Goal: Task Accomplishment & Management: Complete application form

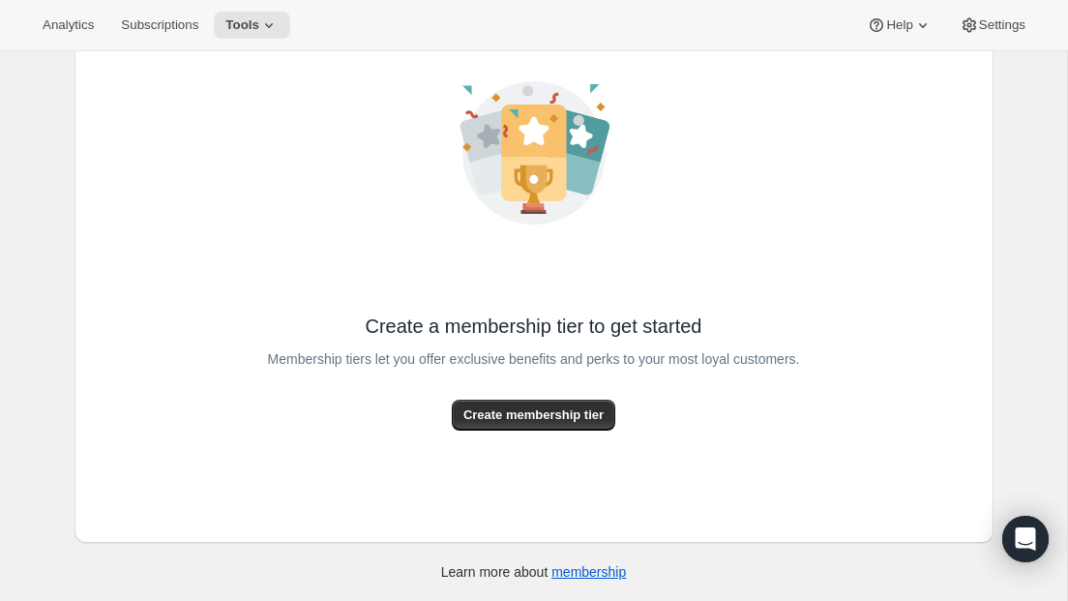
scroll to position [128, 0]
click at [571, 428] on button "Create membership tier" at bounding box center [533, 415] width 163 height 31
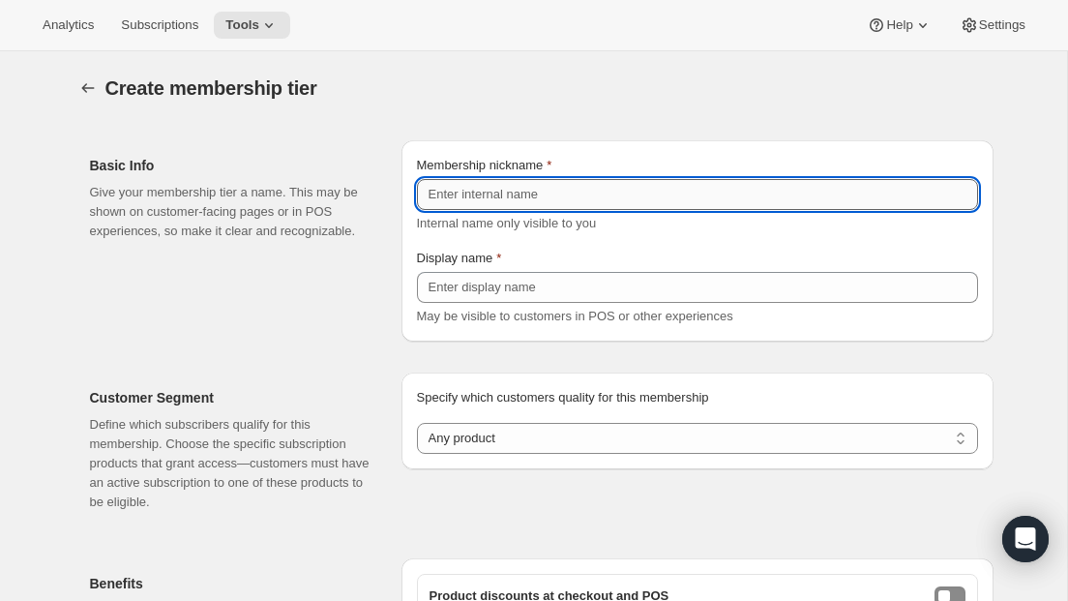
click at [542, 199] on input "Membership nickname" at bounding box center [697, 194] width 561 height 31
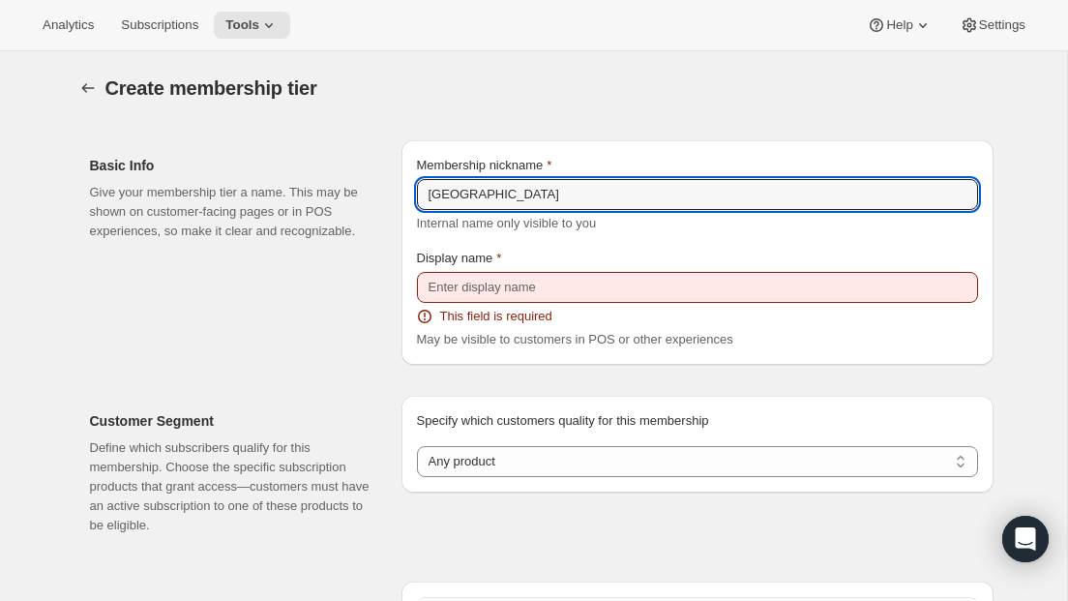
type input "[GEOGRAPHIC_DATA]"
click at [549, 347] on div "May be visible to customers in POS or other experiences" at bounding box center [697, 339] width 561 height 19
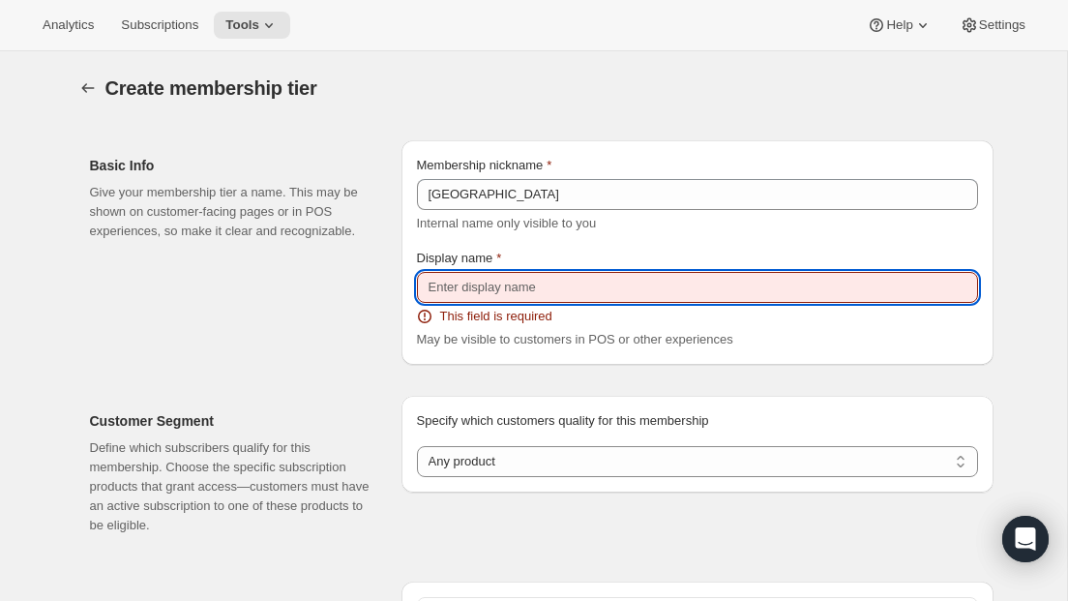
click at [505, 280] on input "Display name" at bounding box center [697, 287] width 561 height 31
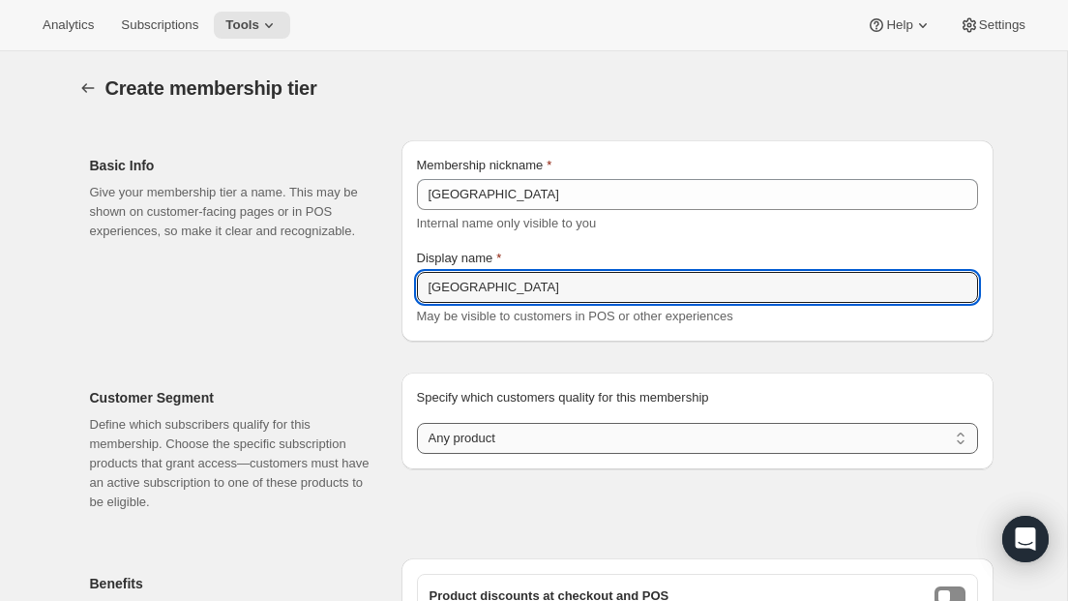
type input "[GEOGRAPHIC_DATA]"
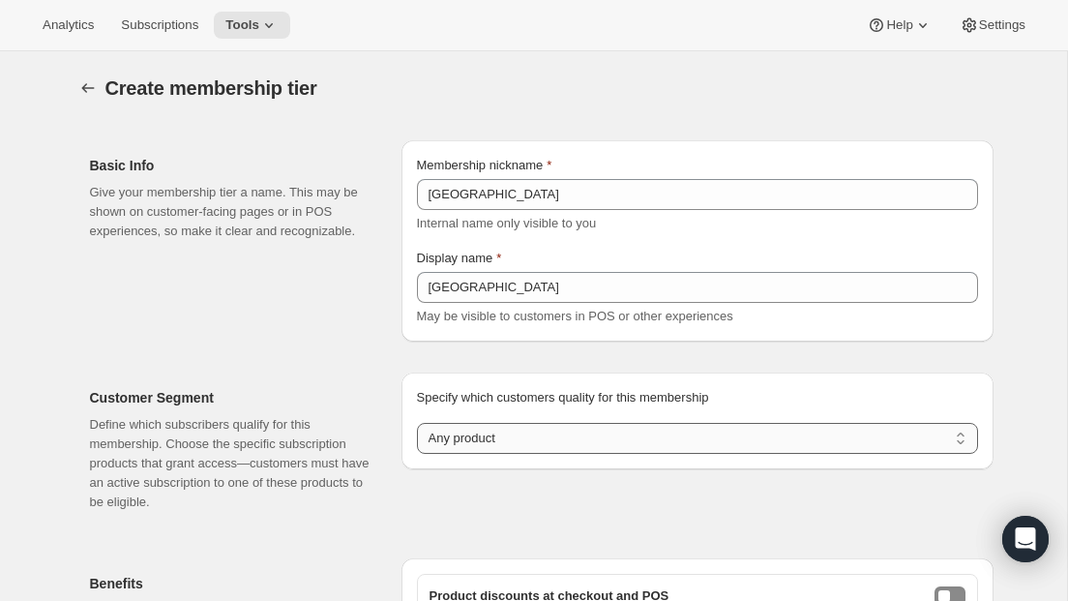
select select "products"
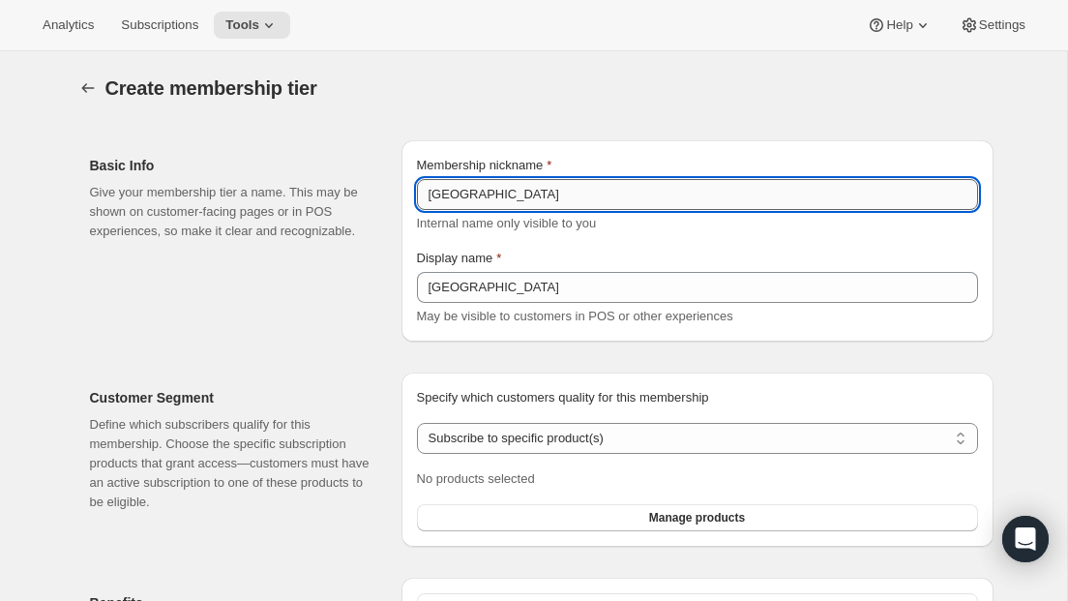
click at [573, 192] on input "[GEOGRAPHIC_DATA]" at bounding box center [697, 194] width 561 height 31
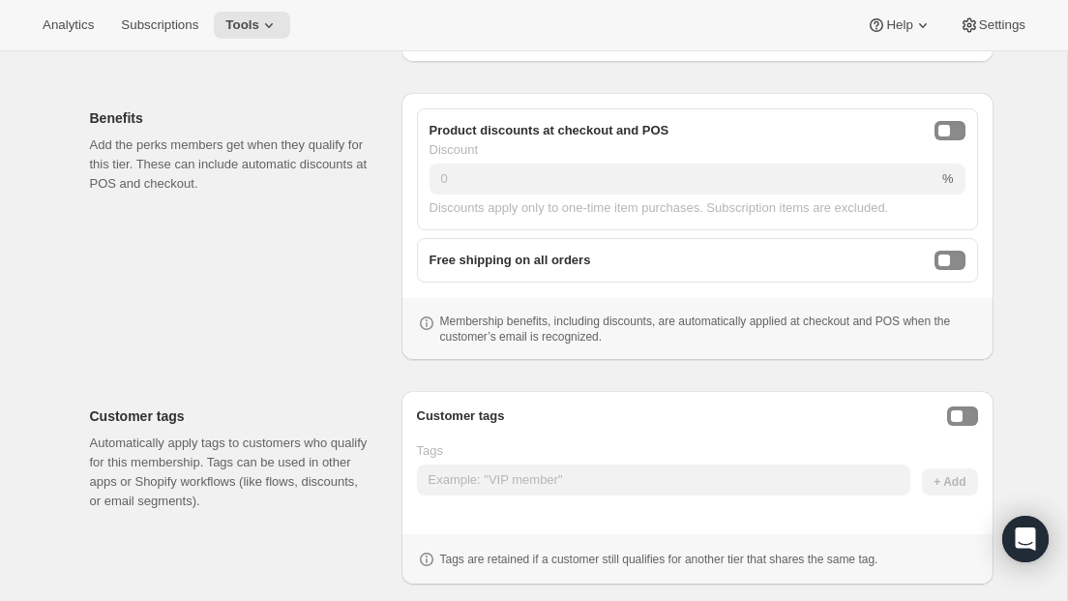
scroll to position [486, 0]
click at [954, 121] on button "onlineDiscountEnabled" at bounding box center [950, 129] width 31 height 19
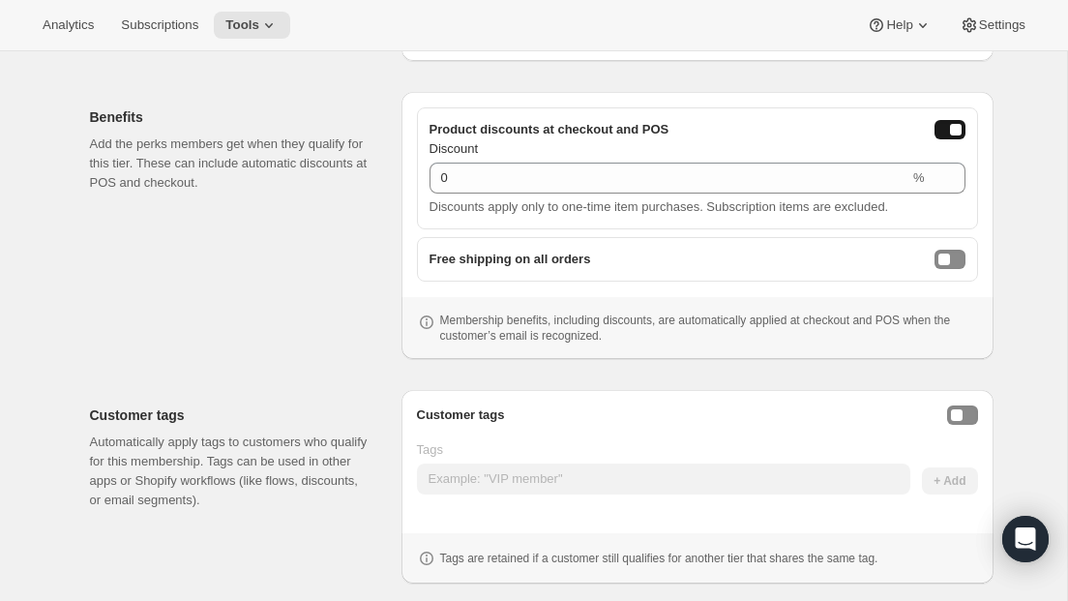
click at [954, 121] on button "onlineDiscountEnabled" at bounding box center [950, 129] width 31 height 19
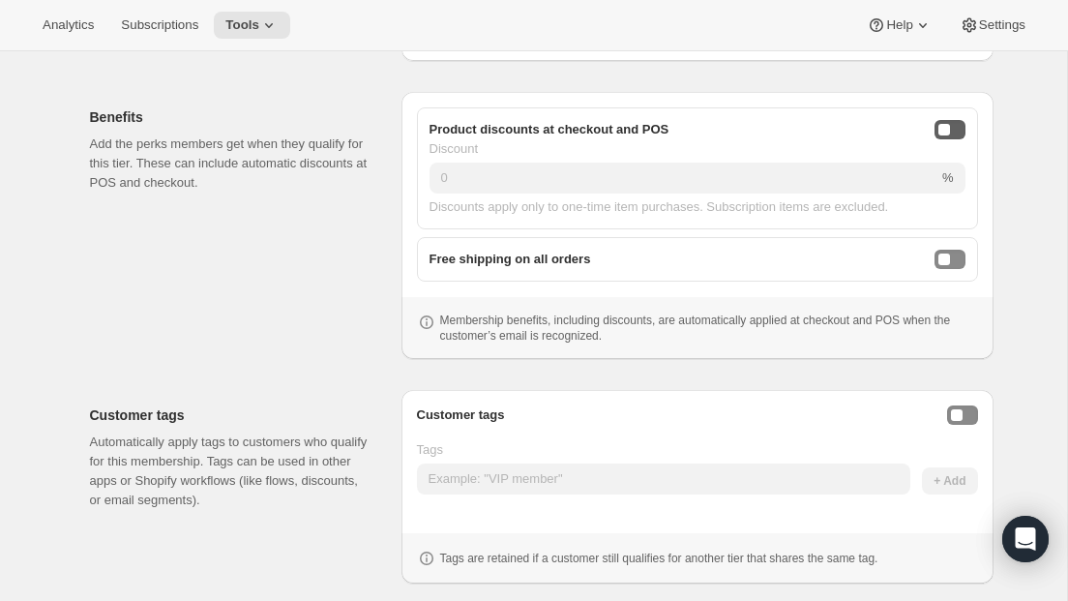
click at [954, 121] on button "onlineDiscountEnabled" at bounding box center [950, 129] width 31 height 19
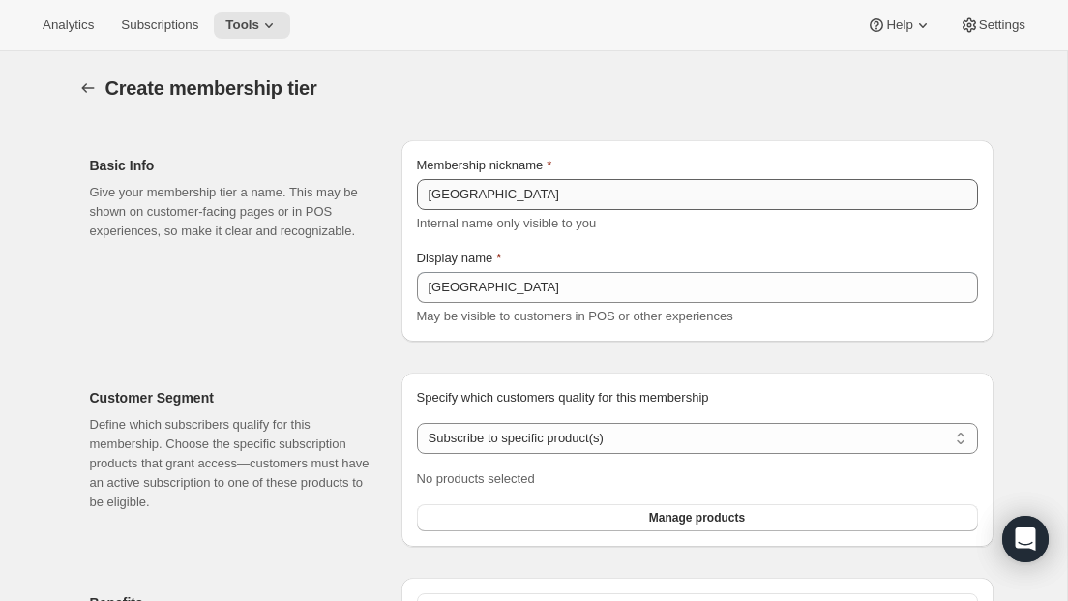
scroll to position [0, 0]
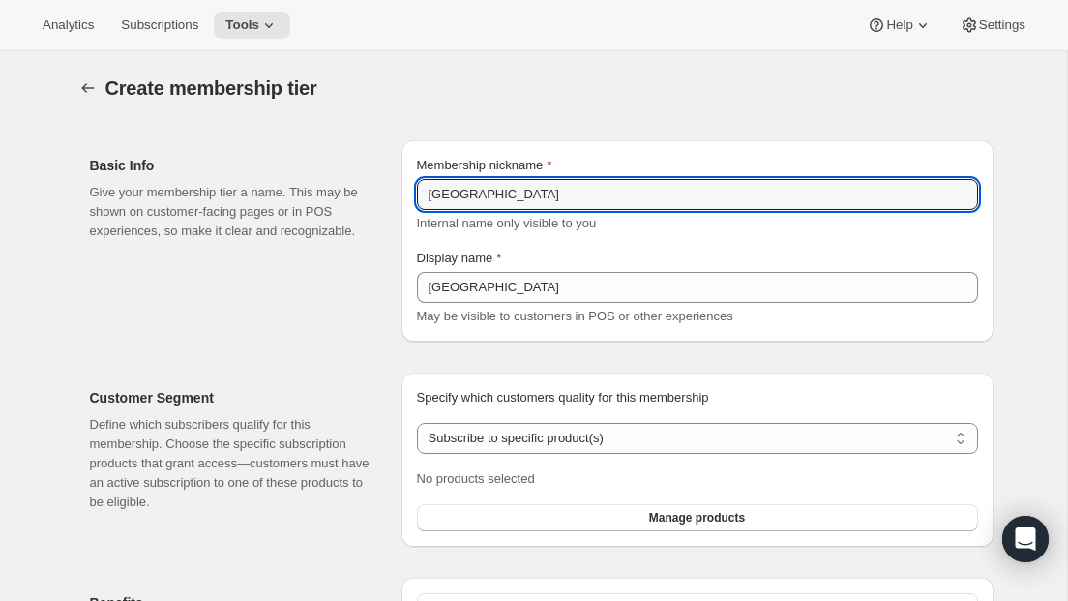
drag, startPoint x: 547, startPoint y: 196, endPoint x: 212, endPoint y: 206, distance: 334.9
click at [212, 206] on div "Basic Info Give your membership tier a name. This may be shown on customer-faci…" at bounding box center [533, 233] width 919 height 217
type input "S"
type input "Wholesale"
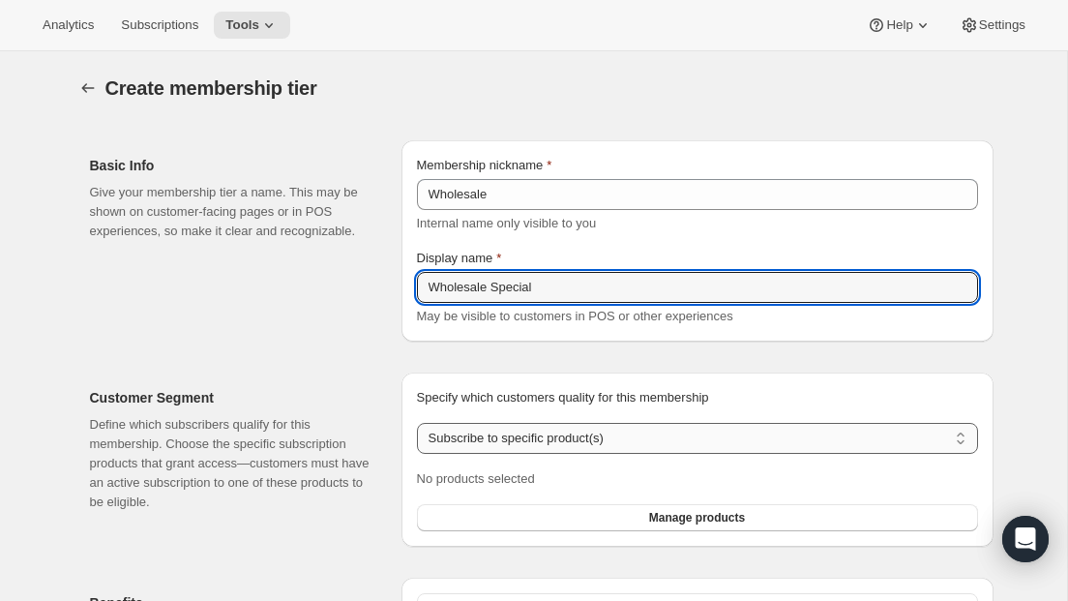
type input "Wholesale Special"
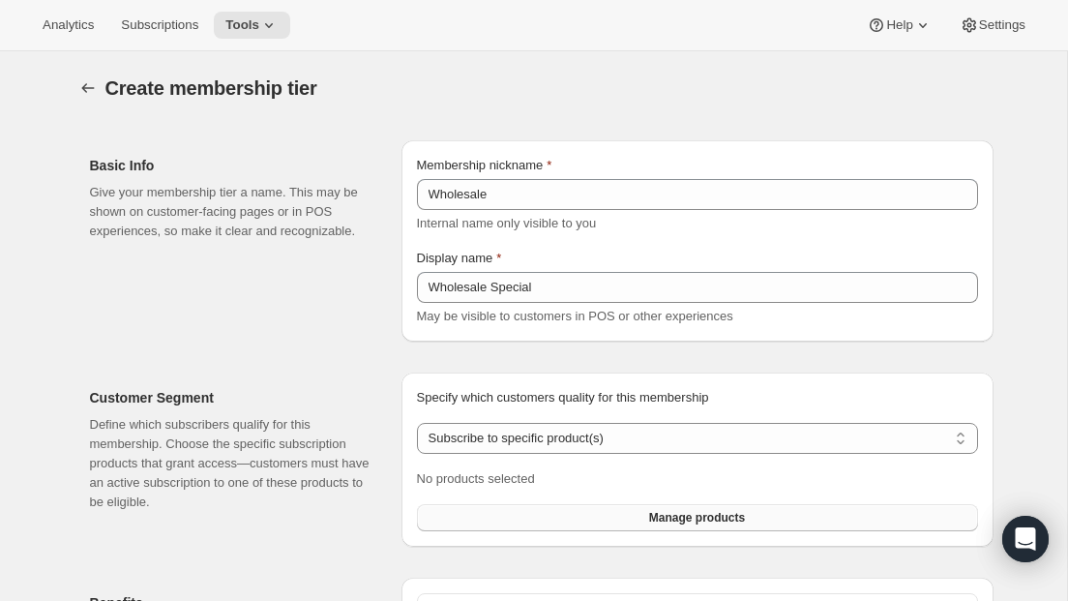
click at [683, 510] on button "Manage products" at bounding box center [697, 517] width 561 height 27
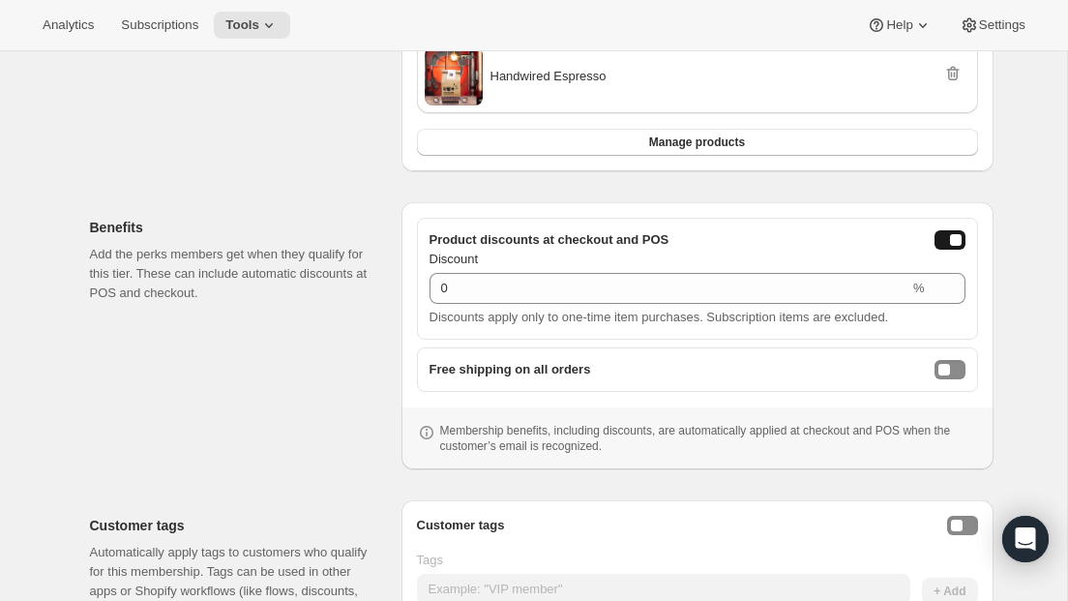
scroll to position [741, 0]
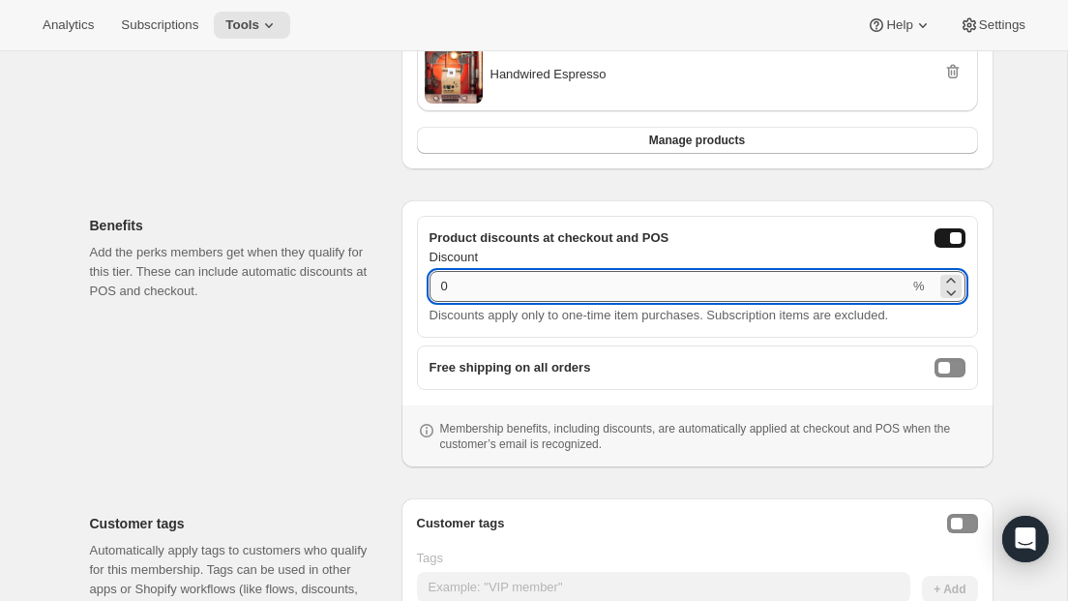
click at [551, 283] on input "0" at bounding box center [670, 286] width 480 height 31
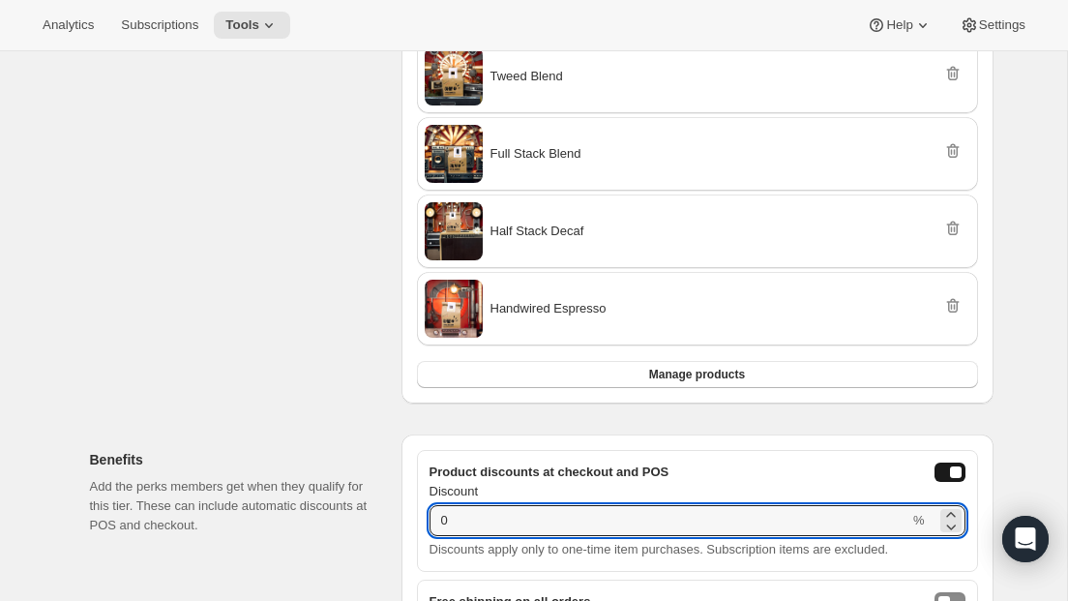
scroll to position [489, 0]
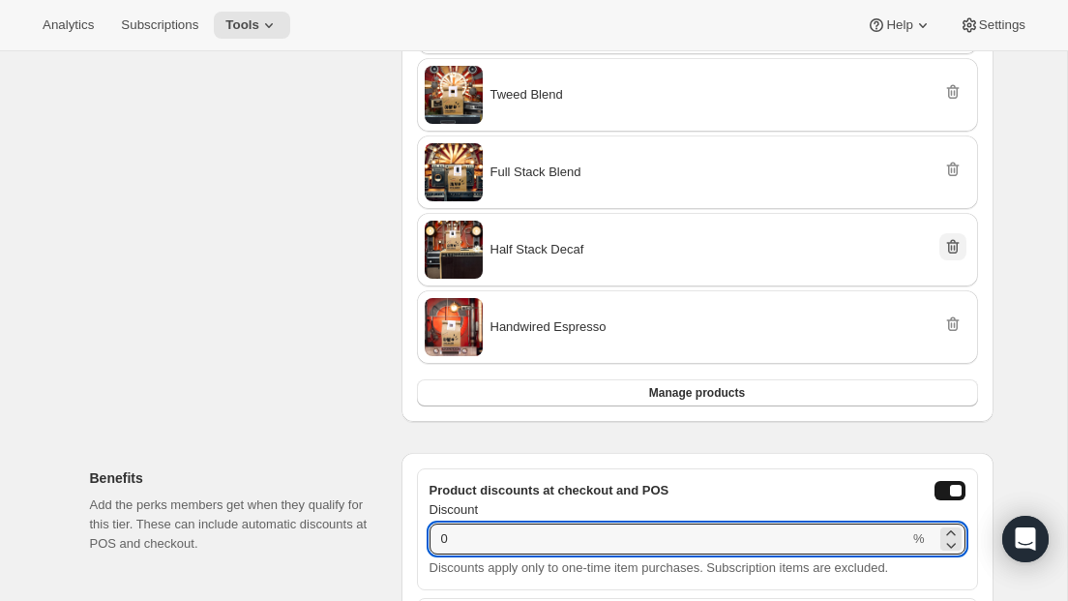
click at [956, 251] on icon "Remove" at bounding box center [952, 247] width 13 height 15
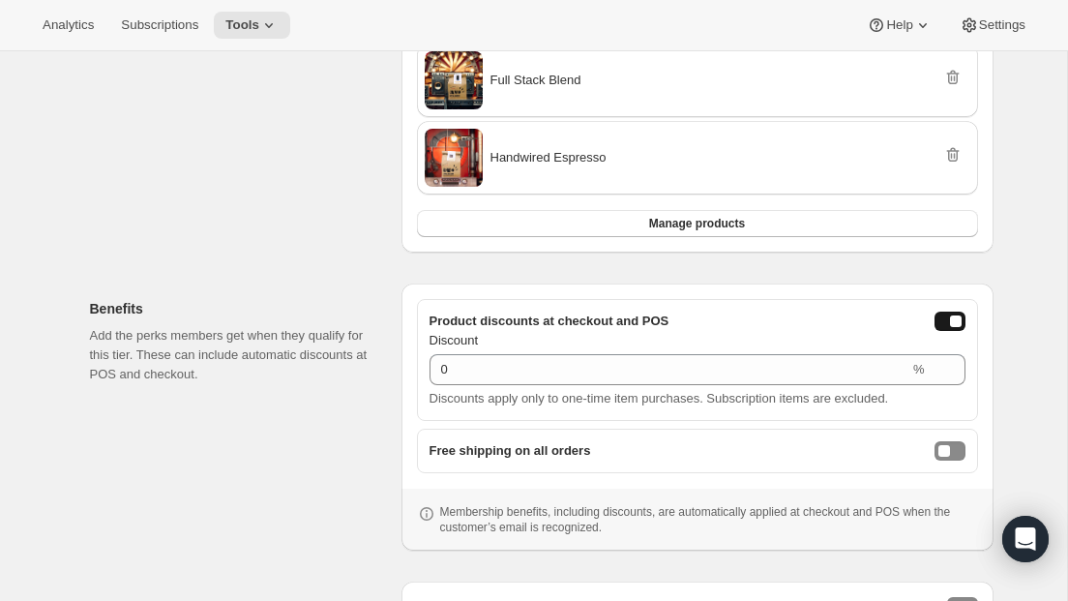
scroll to position [588, 0]
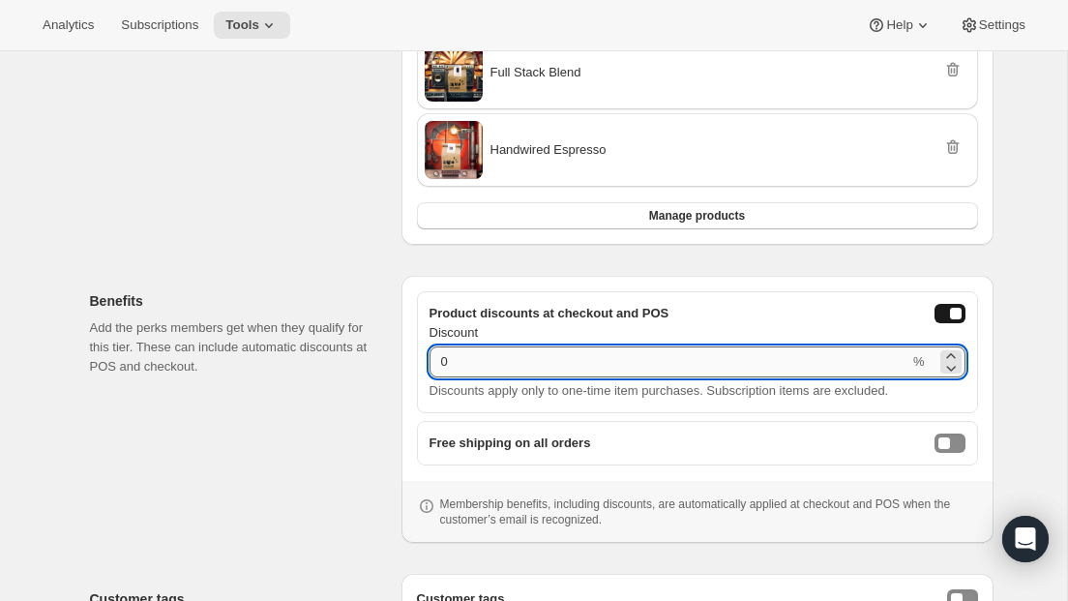
click at [479, 371] on input "0" at bounding box center [670, 361] width 480 height 31
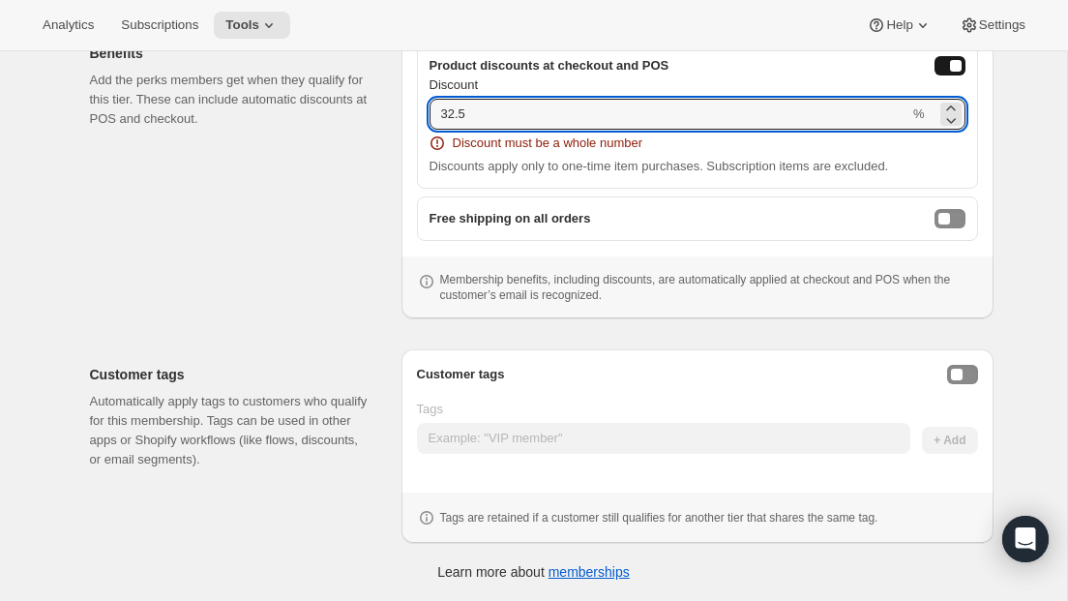
scroll to position [836, 0]
type input "32.5"
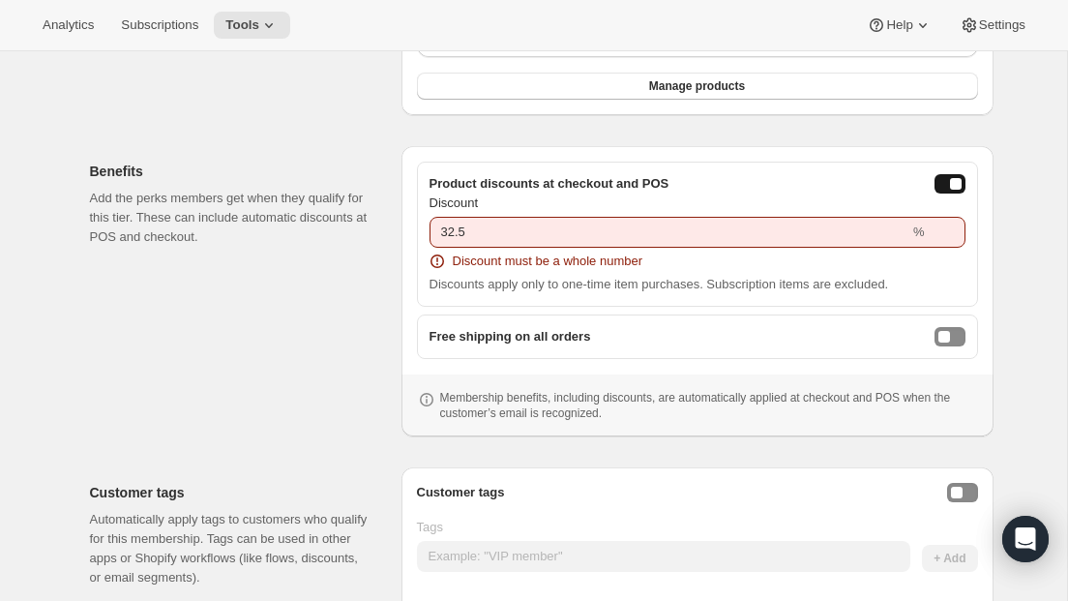
scroll to position [751, 0]
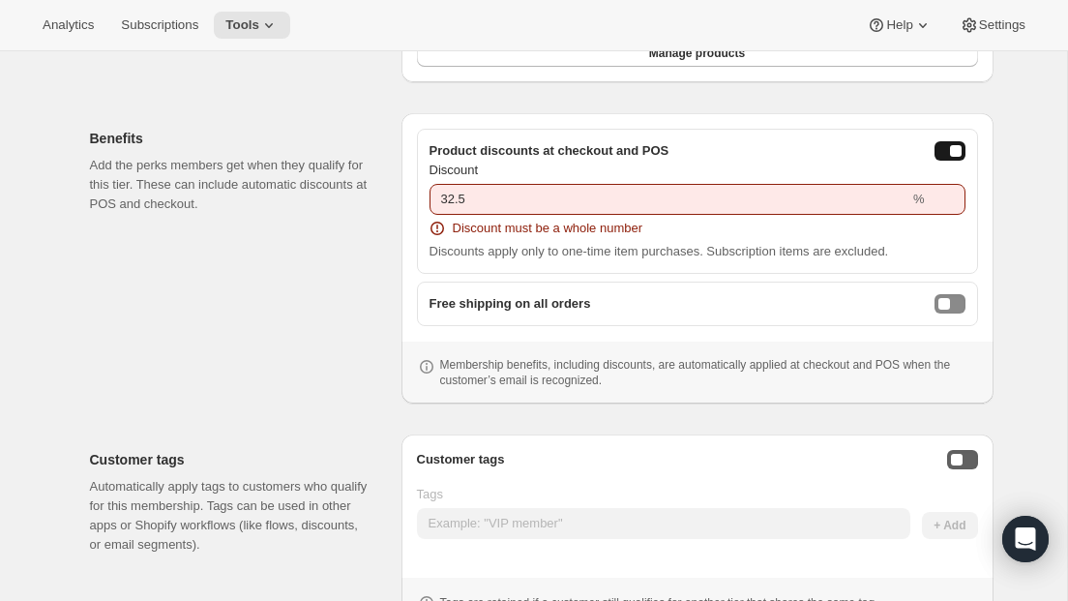
click at [975, 460] on button "Enable customer tags" at bounding box center [962, 459] width 31 height 19
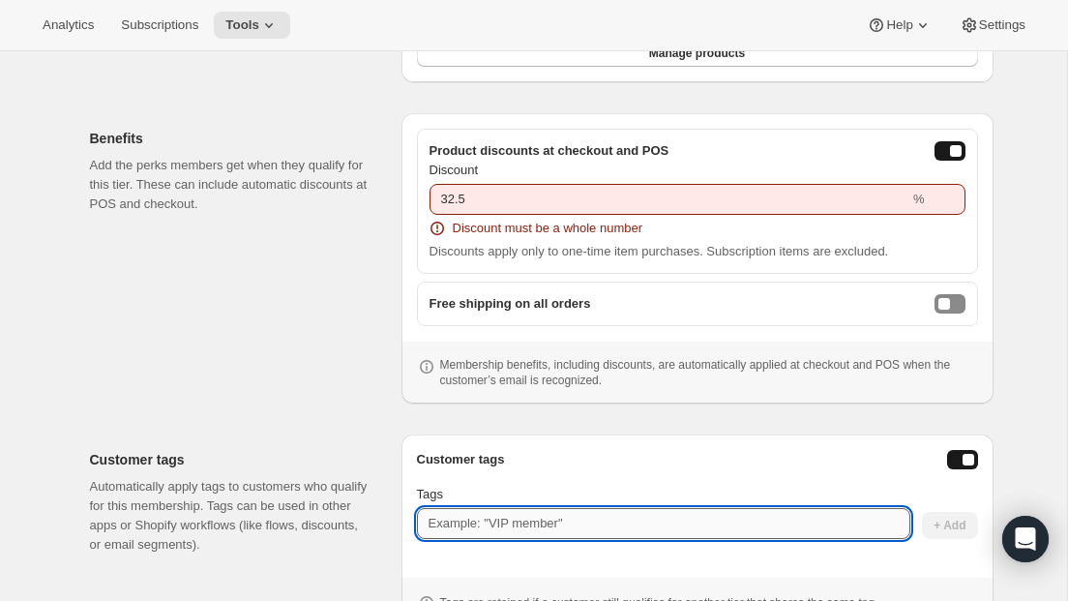
click at [450, 527] on input "Tags" at bounding box center [663, 523] width 493 height 31
type input "Wholesale"
click at [952, 523] on span "+ Add" at bounding box center [950, 525] width 32 height 15
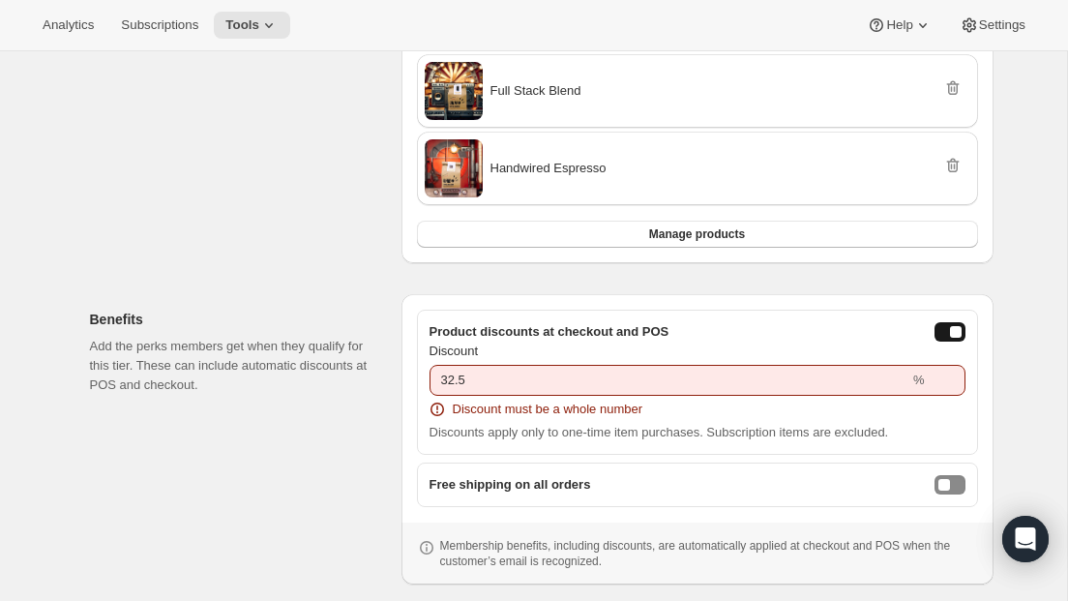
scroll to position [571, 0]
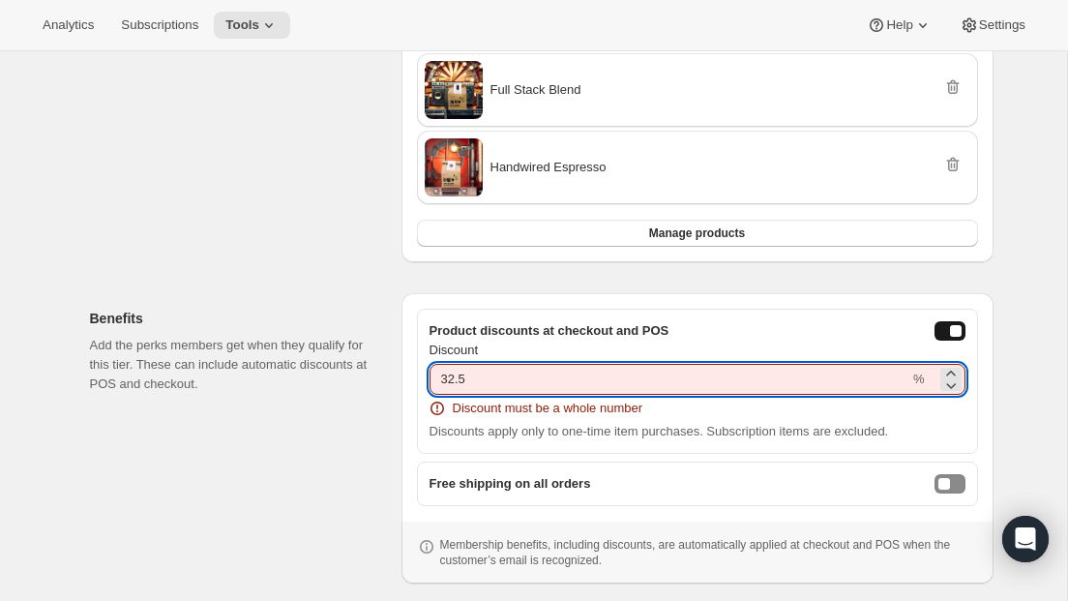
click at [458, 381] on input "32.5" at bounding box center [670, 379] width 480 height 31
drag, startPoint x: 498, startPoint y: 378, endPoint x: 459, endPoint y: 370, distance: 40.6
click at [459, 370] on input "32.5" at bounding box center [670, 379] width 480 height 31
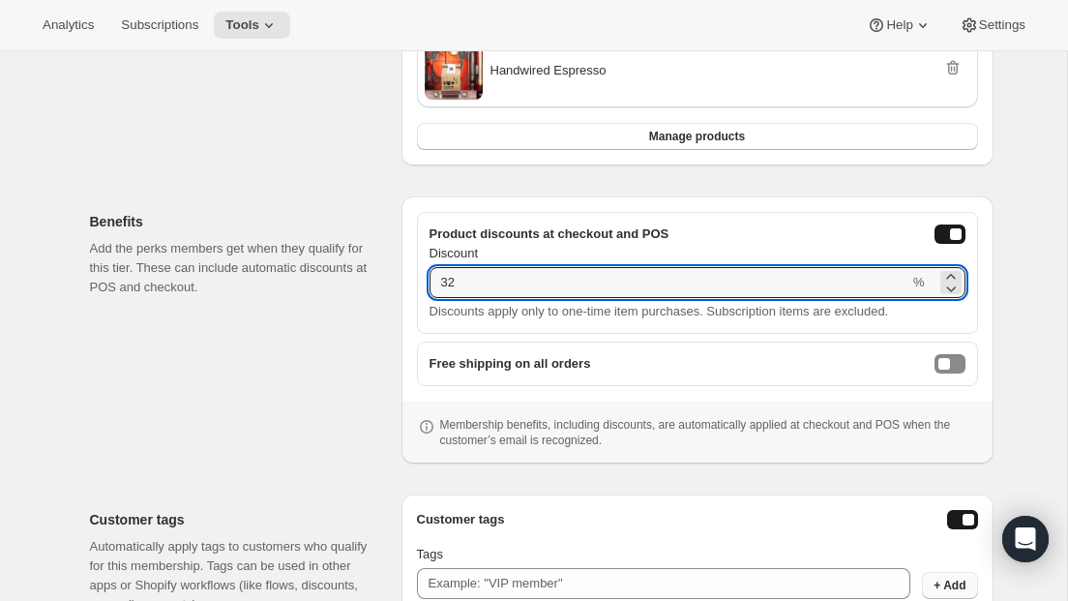
scroll to position [688, 0]
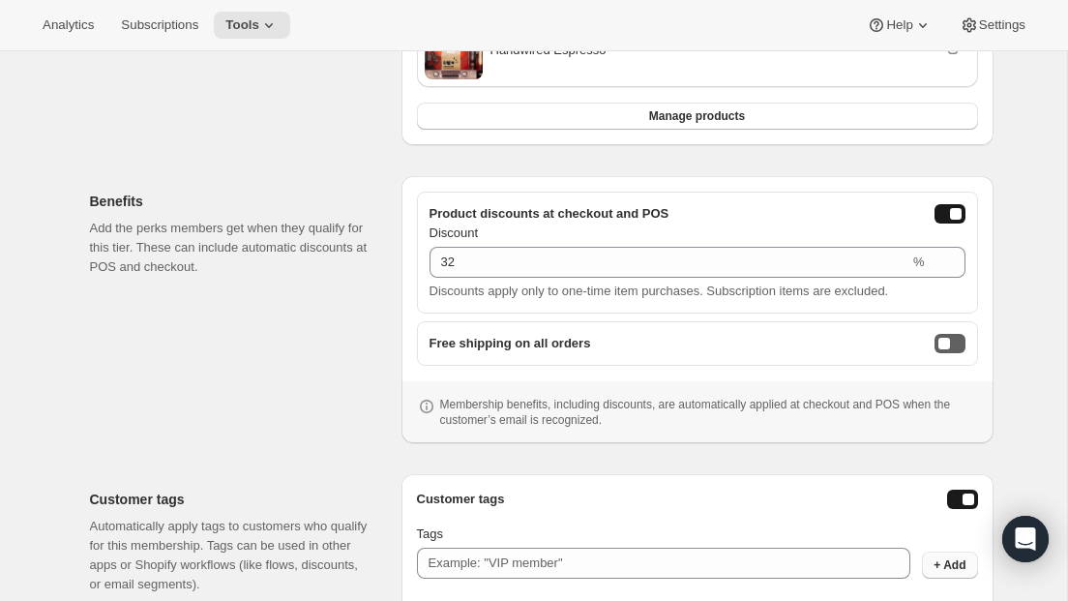
click at [953, 335] on button "freeShippingEnabled" at bounding box center [950, 343] width 31 height 19
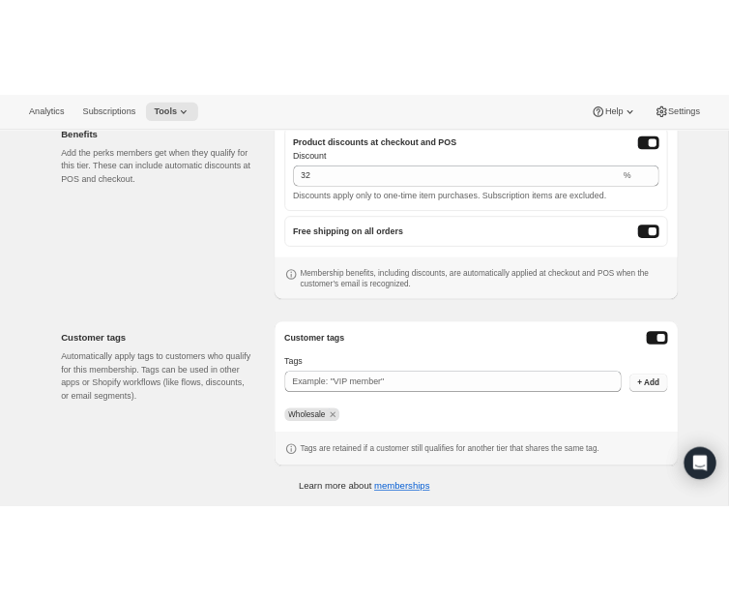
scroll to position [263, 0]
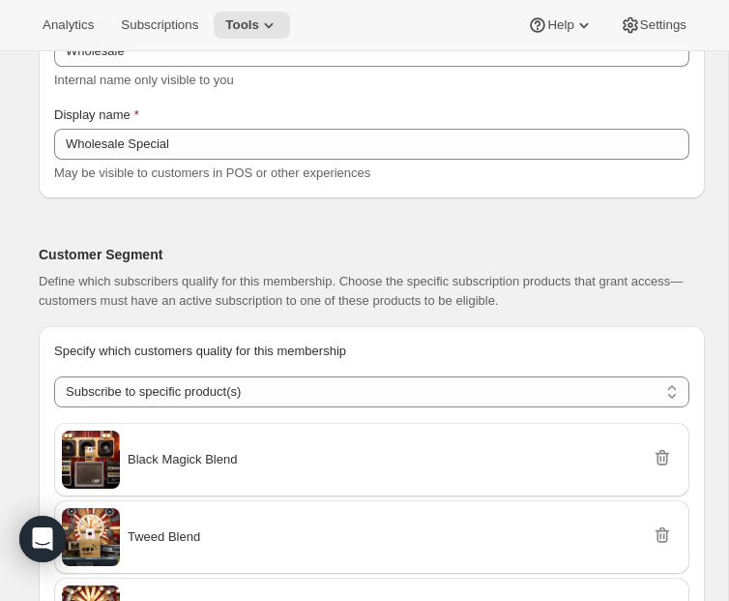
click at [75, 311] on div "Customer Segment Define which subscribers qualify for this membership. Choose t…" at bounding box center [372, 269] width 667 height 81
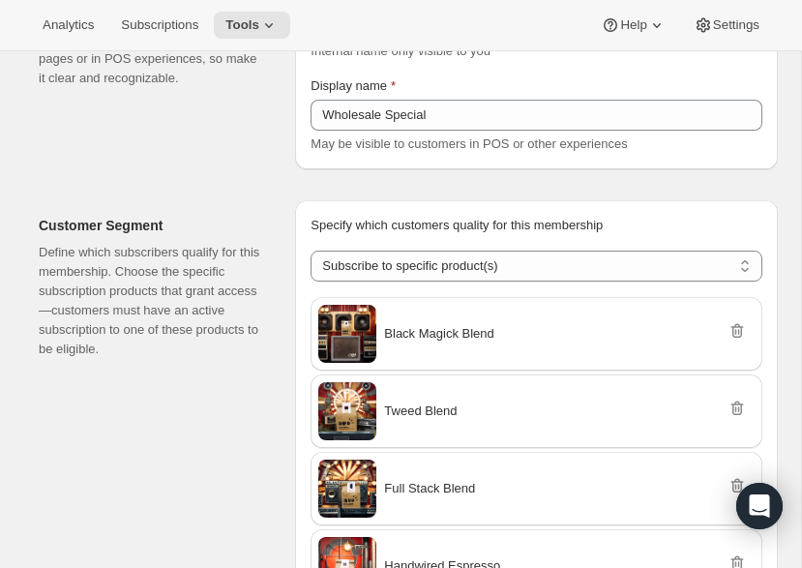
click at [444, 483] on div "Full Stack Blend" at bounding box center [396, 489] width 157 height 58
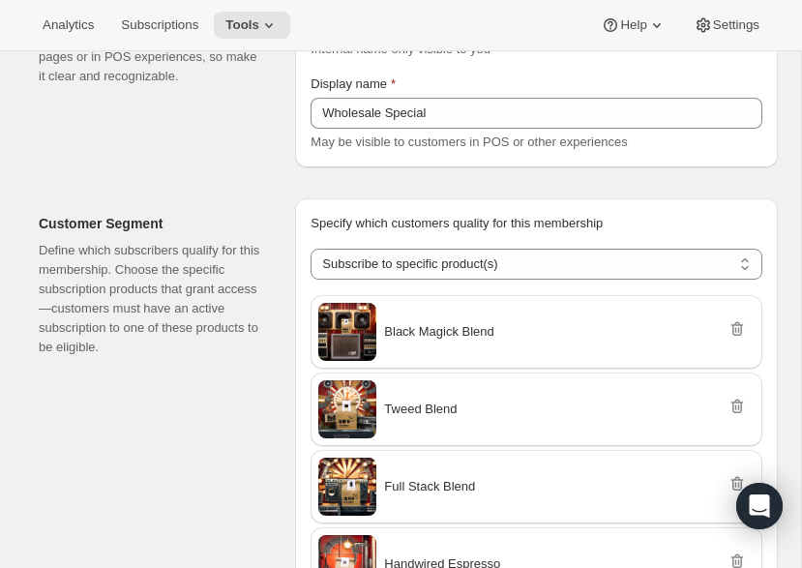
click at [444, 483] on div "Full Stack Blend" at bounding box center [396, 487] width 157 height 58
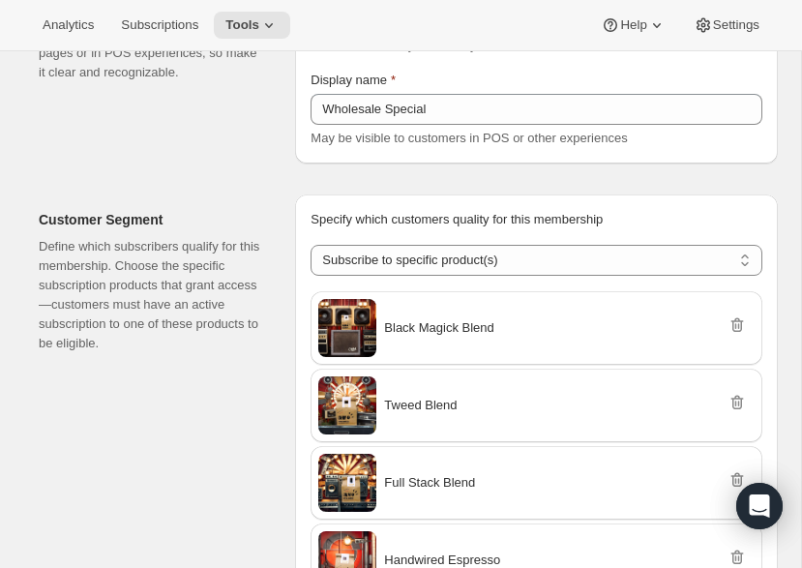
click at [475, 90] on div "Display name" at bounding box center [537, 80] width 452 height 19
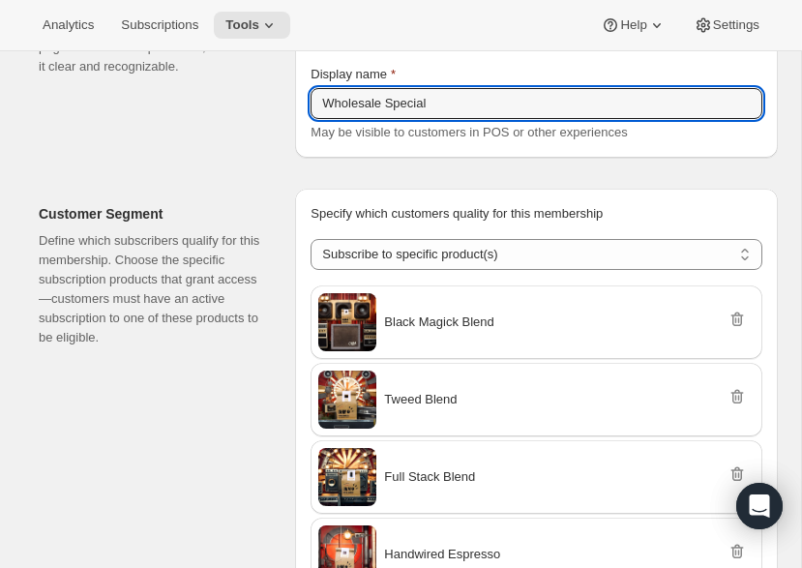
click at [515, 110] on input "Wholesale Special" at bounding box center [537, 103] width 452 height 31
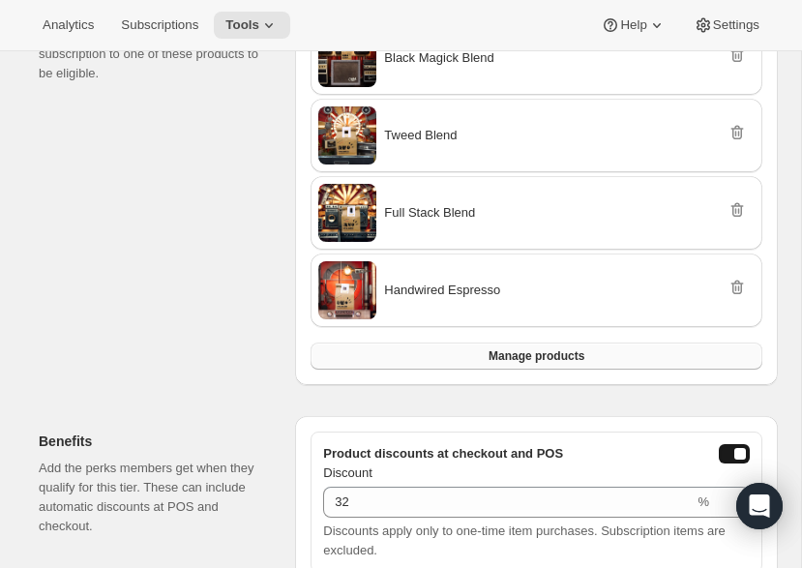
scroll to position [451, 0]
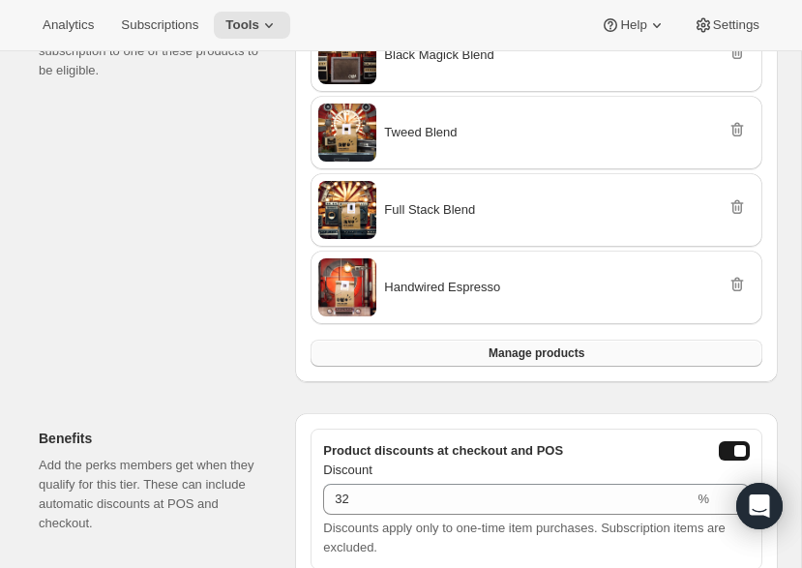
drag, startPoint x: 481, startPoint y: 346, endPoint x: 477, endPoint y: 357, distance: 11.3
click at [477, 357] on button "Manage products" at bounding box center [537, 353] width 452 height 27
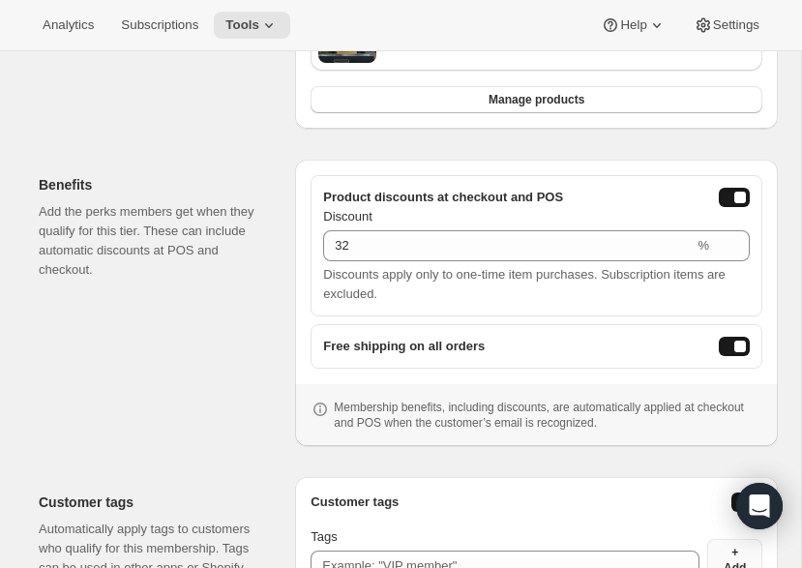
scroll to position [714, 0]
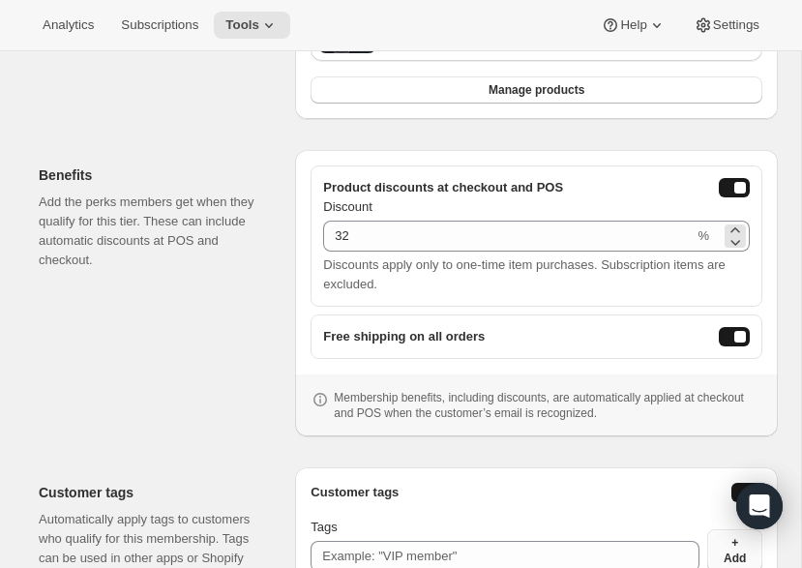
click at [704, 241] on span "%" at bounding box center [704, 235] width 12 height 15
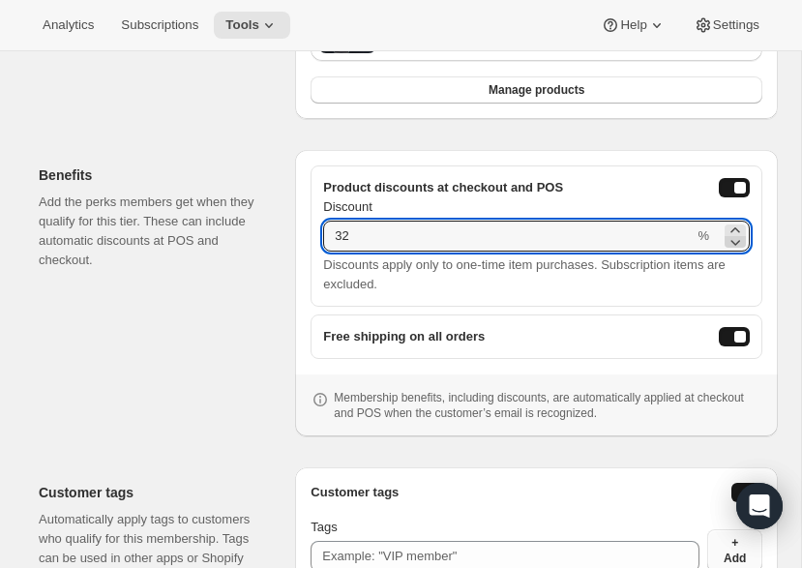
click at [738, 244] on icon at bounding box center [735, 241] width 19 height 19
click at [732, 229] on icon at bounding box center [735, 230] width 19 height 19
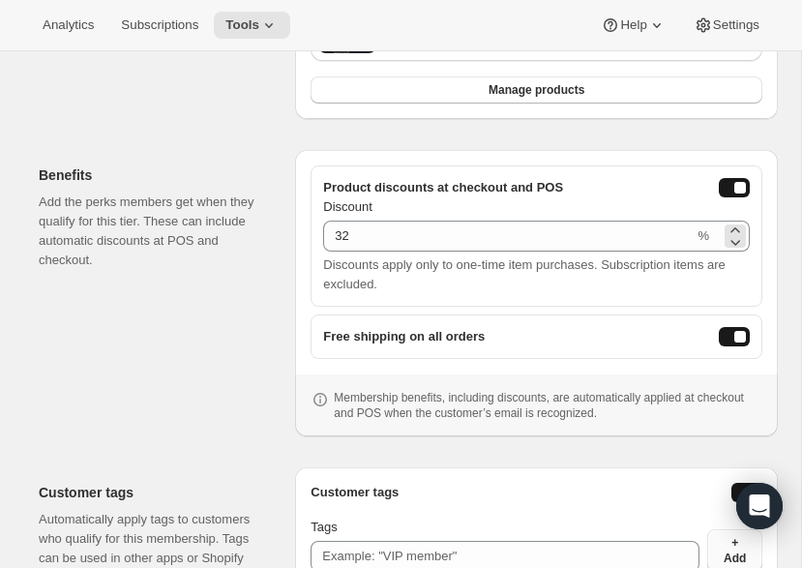
click at [705, 234] on span "%" at bounding box center [704, 235] width 12 height 15
click at [700, 234] on span "%" at bounding box center [704, 235] width 12 height 15
click at [732, 192] on button "onlineDiscountEnabled" at bounding box center [734, 187] width 31 height 19
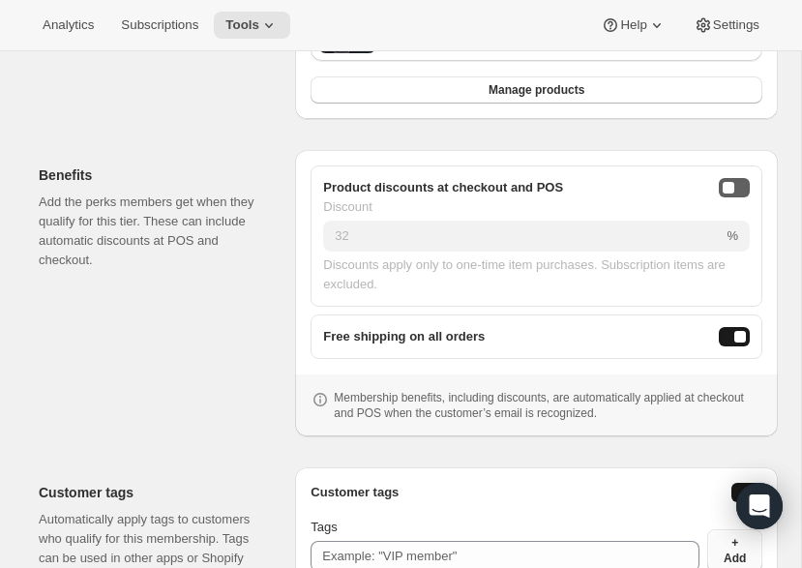
click at [732, 192] on div "onlineDiscountEnabled" at bounding box center [729, 188] width 12 height 12
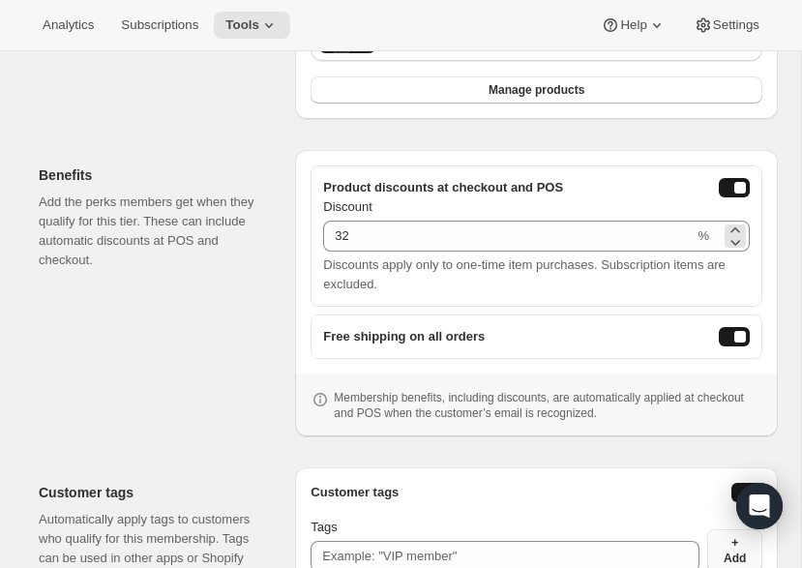
click at [719, 238] on div "32 %" at bounding box center [536, 236] width 427 height 31
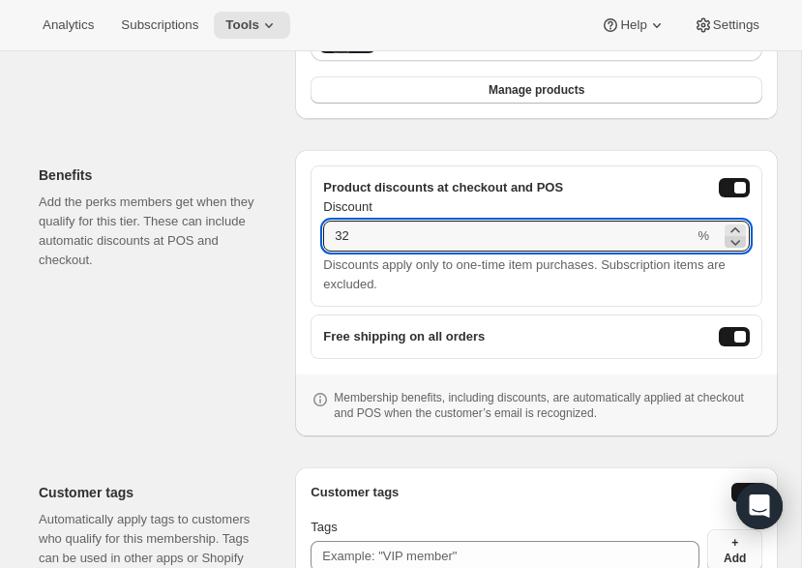
click at [730, 242] on icon at bounding box center [735, 241] width 19 height 19
click at [730, 226] on icon at bounding box center [735, 230] width 19 height 19
type input "32"
click at [706, 239] on span "%" at bounding box center [704, 235] width 12 height 15
click at [690, 232] on input "32" at bounding box center [508, 236] width 371 height 31
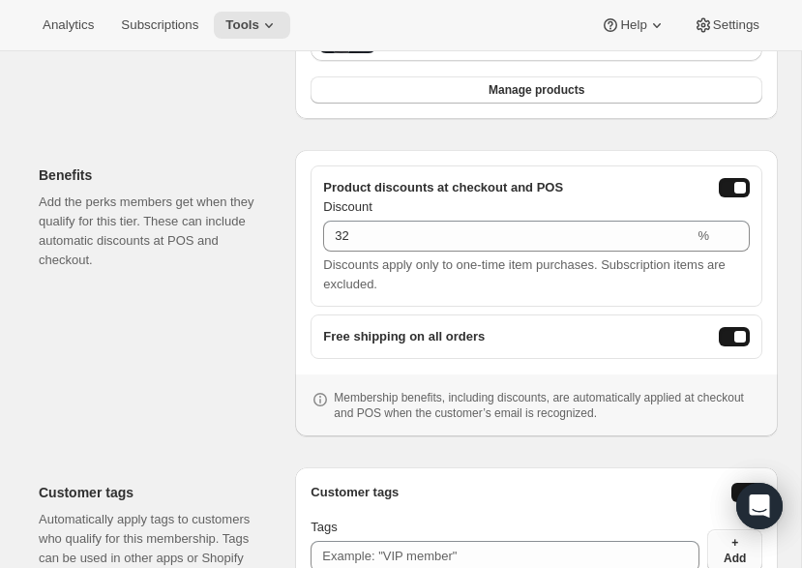
click at [737, 178] on button "onlineDiscountEnabled" at bounding box center [734, 187] width 31 height 19
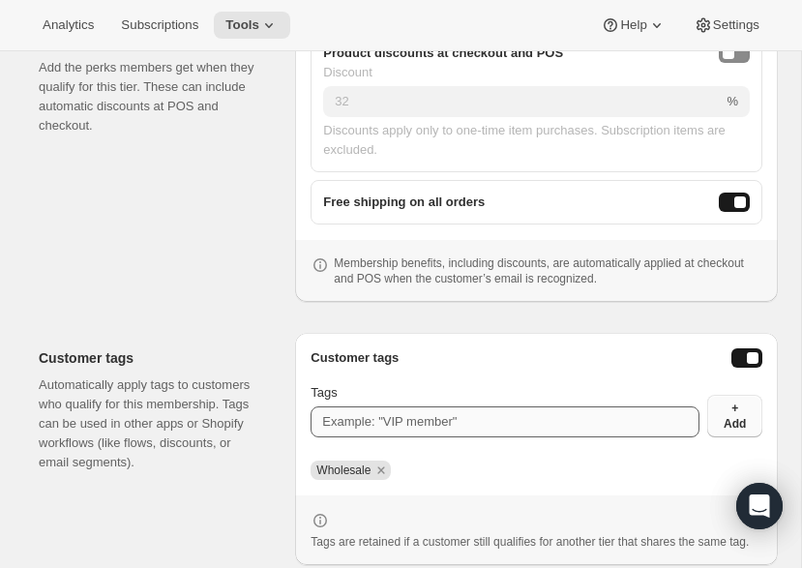
scroll to position [851, 0]
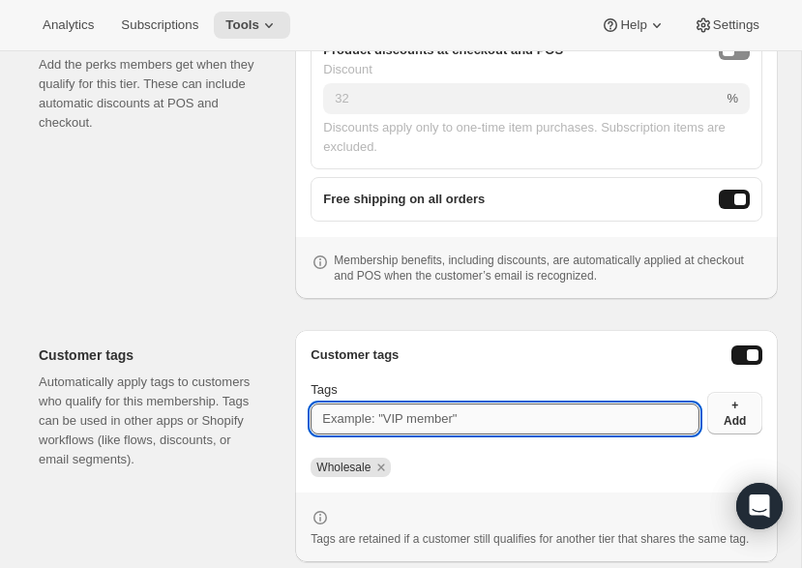
click at [536, 422] on input "Tags" at bounding box center [505, 418] width 389 height 31
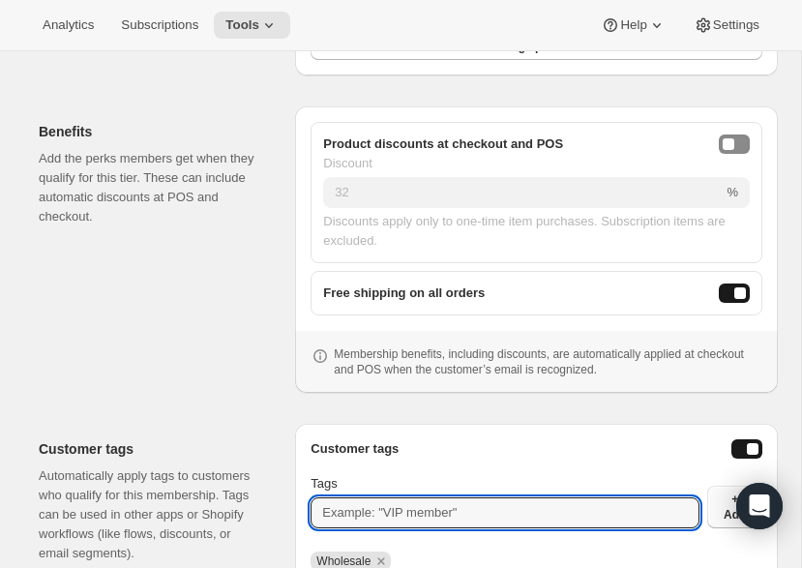
scroll to position [758, 0]
